Goal: Check status: Check status

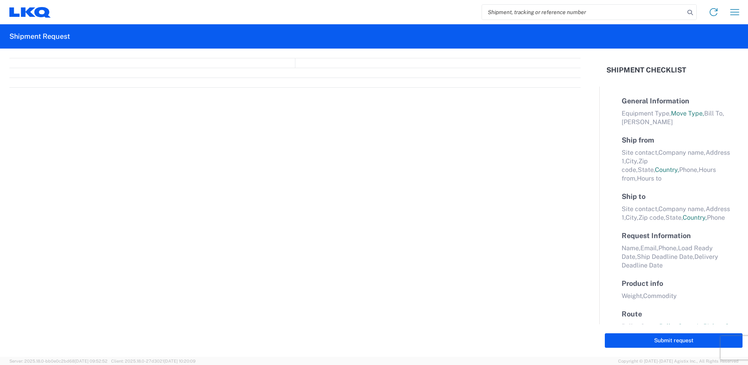
select select "FULL"
select select "LBS"
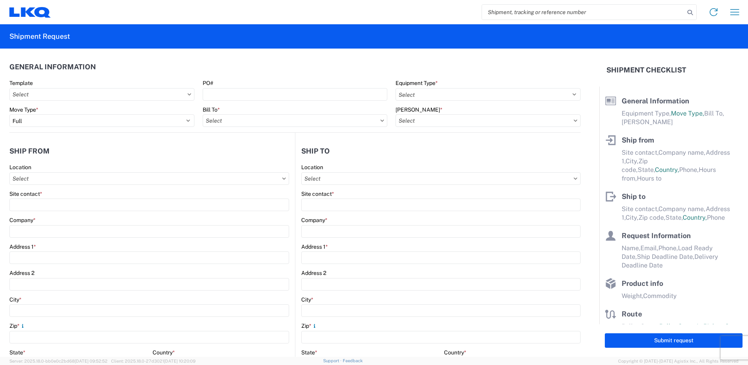
click at [505, 9] on input "search" at bounding box center [583, 12] width 203 height 15
paste input "56767494"
type input "56767494"
click at [692, 12] on icon at bounding box center [689, 12] width 11 height 11
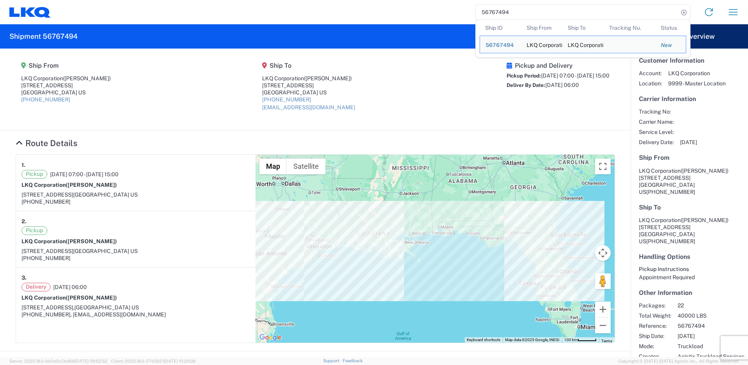
click at [431, 38] on agx-form-header "Shipment 56767494" at bounding box center [315, 36] width 630 height 24
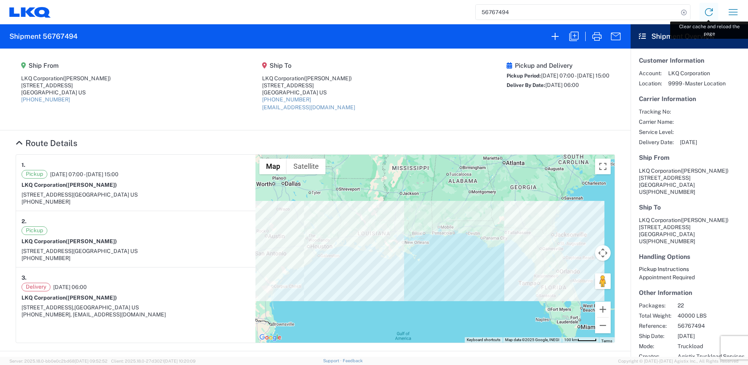
click at [707, 11] on icon at bounding box center [708, 12] width 13 height 13
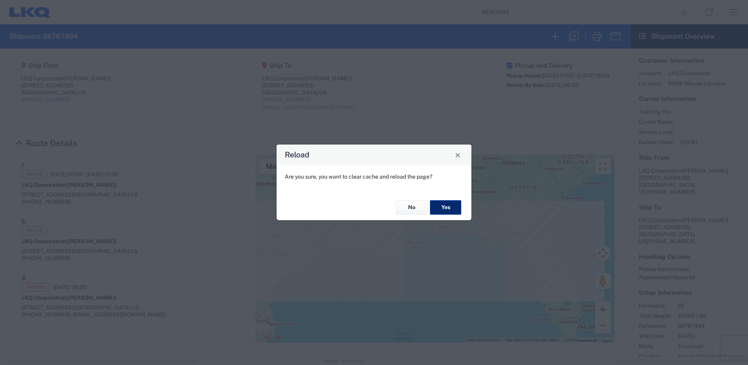
click at [442, 207] on button "Yes" at bounding box center [445, 207] width 31 height 14
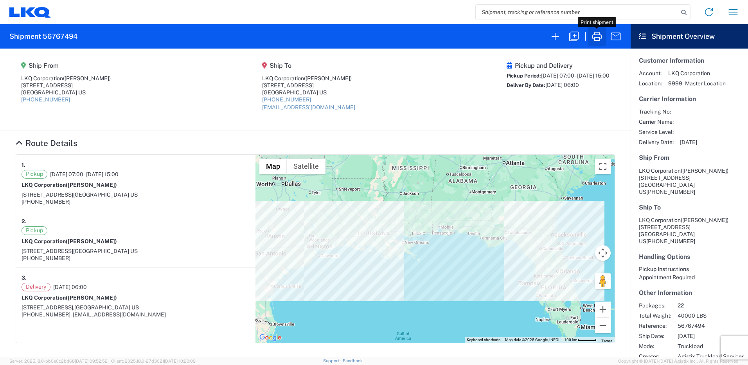
click at [594, 39] on icon "button" at bounding box center [596, 36] width 9 height 9
